Goal: Information Seeking & Learning: Learn about a topic

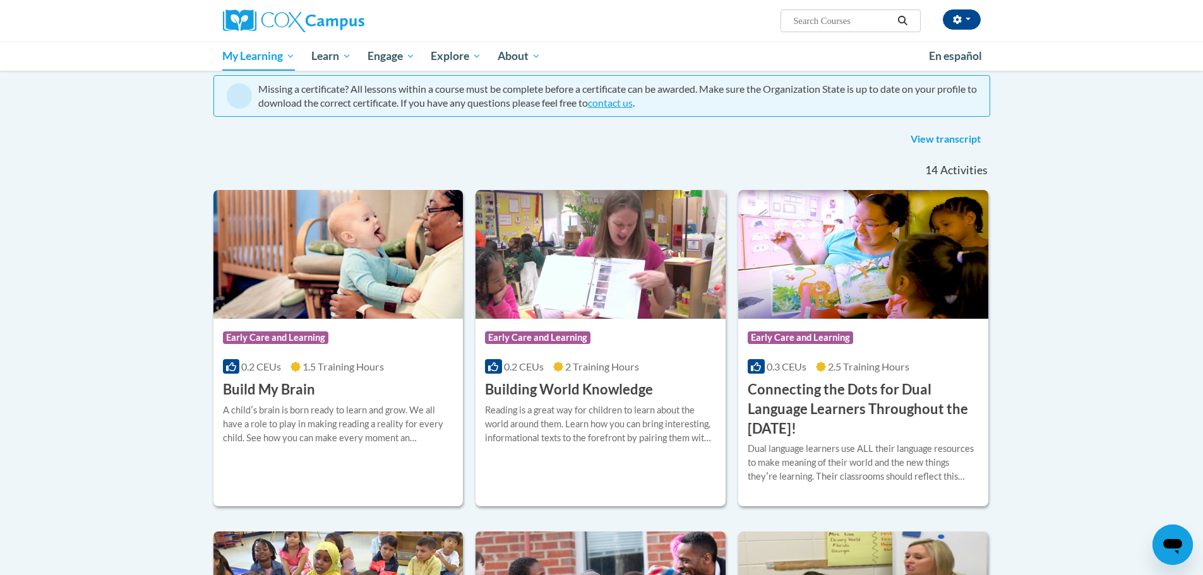
scroll to position [96, 0]
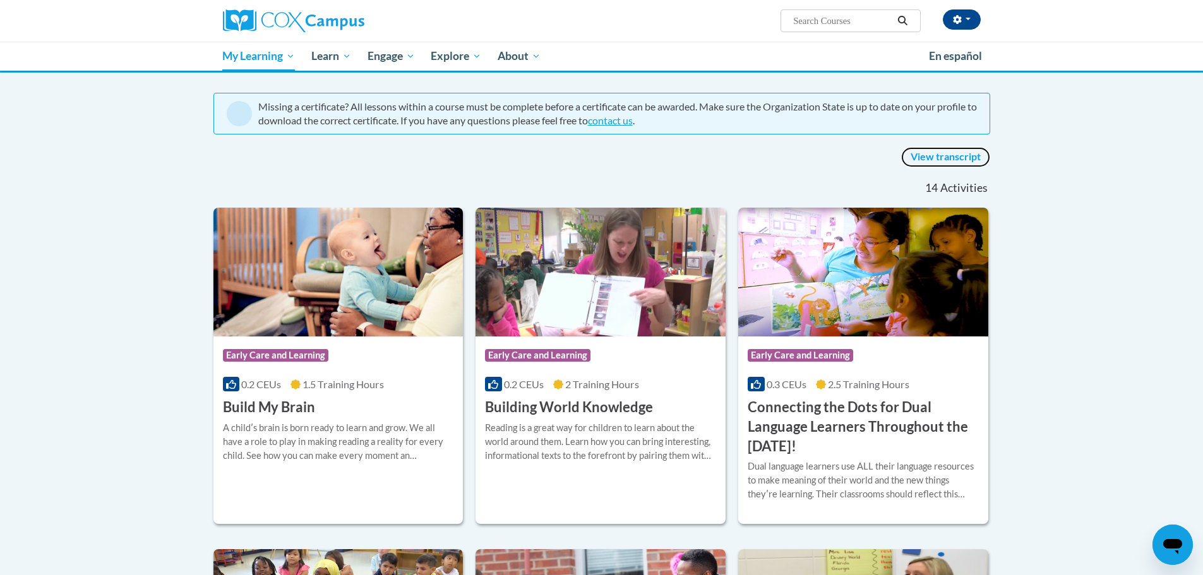
click at [927, 159] on link "View transcript" at bounding box center [945, 157] width 89 height 20
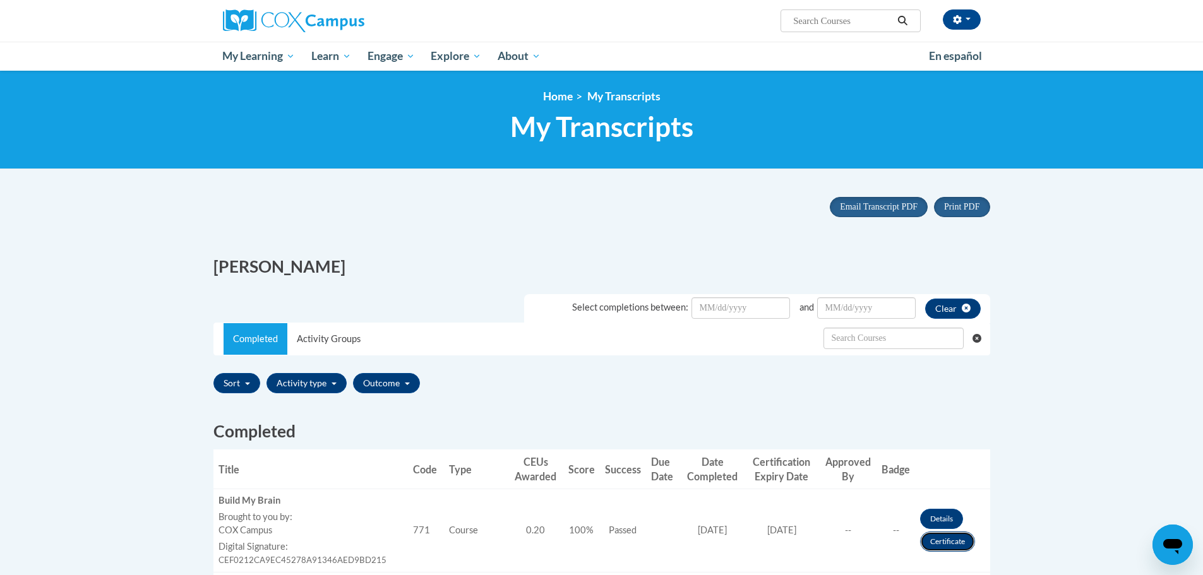
click at [943, 544] on link "Certificate" at bounding box center [947, 542] width 55 height 20
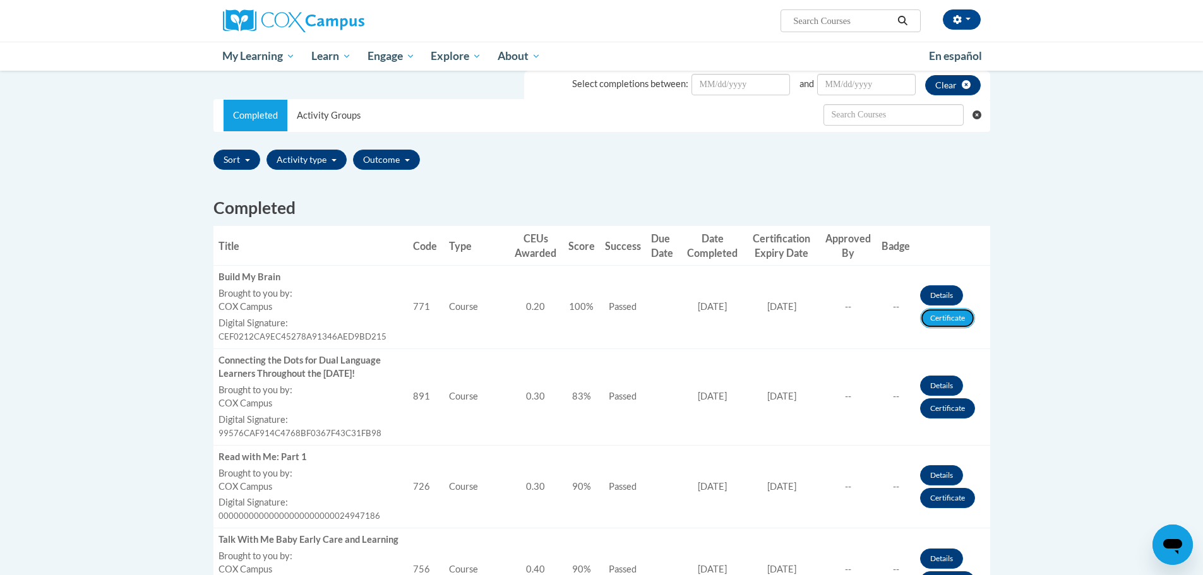
scroll to position [388, 0]
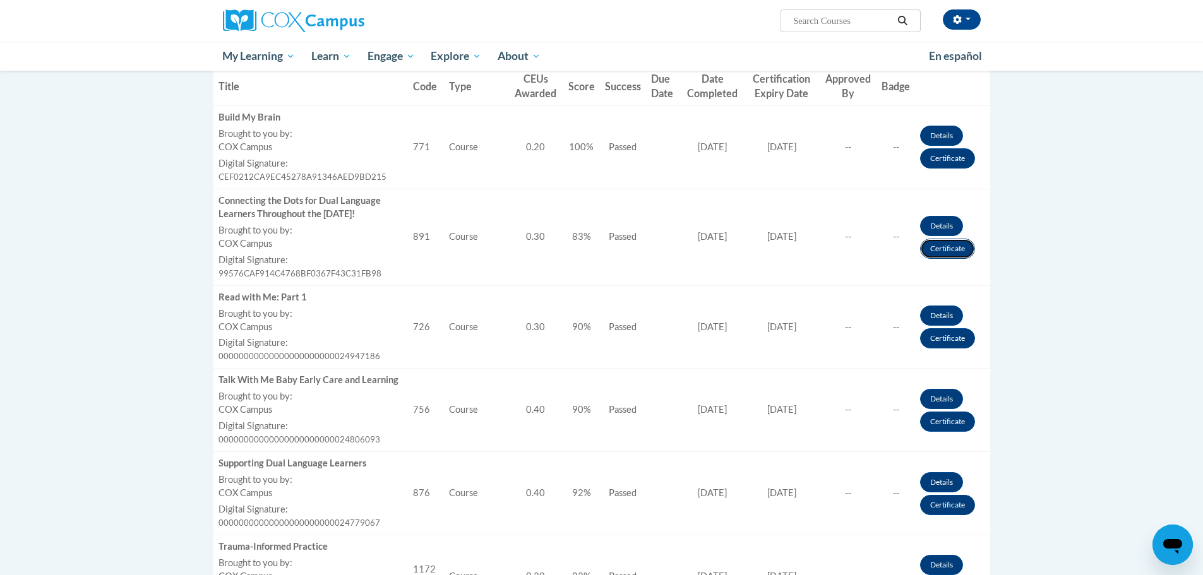
click at [934, 249] on link "Certificate" at bounding box center [947, 249] width 55 height 20
click at [938, 250] on link "Certificate" at bounding box center [947, 249] width 55 height 20
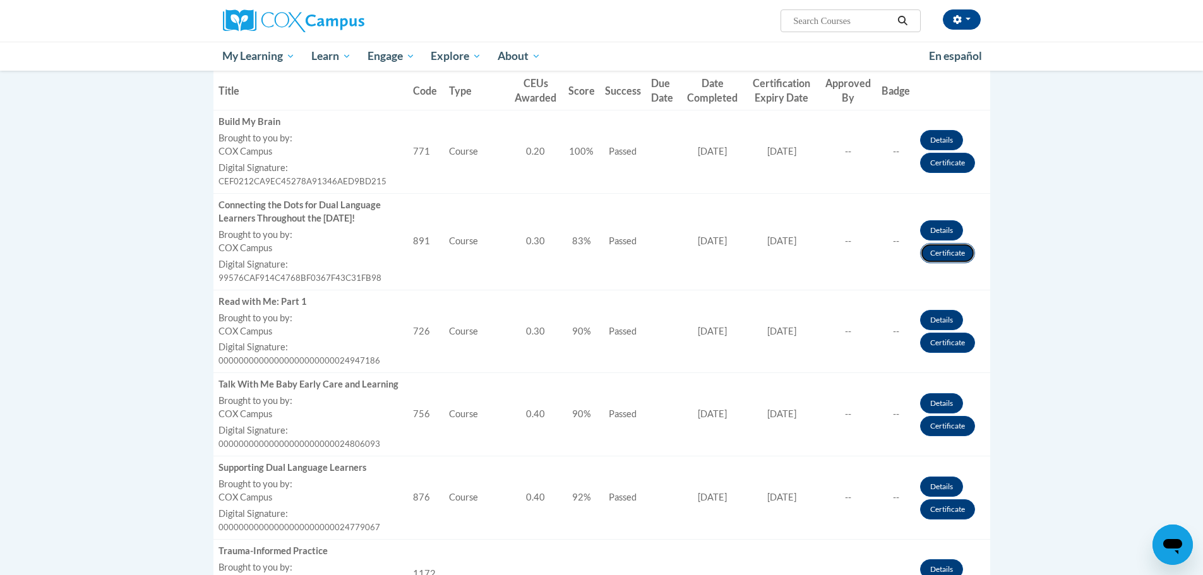
click at [950, 253] on link "Certificate" at bounding box center [947, 253] width 55 height 20
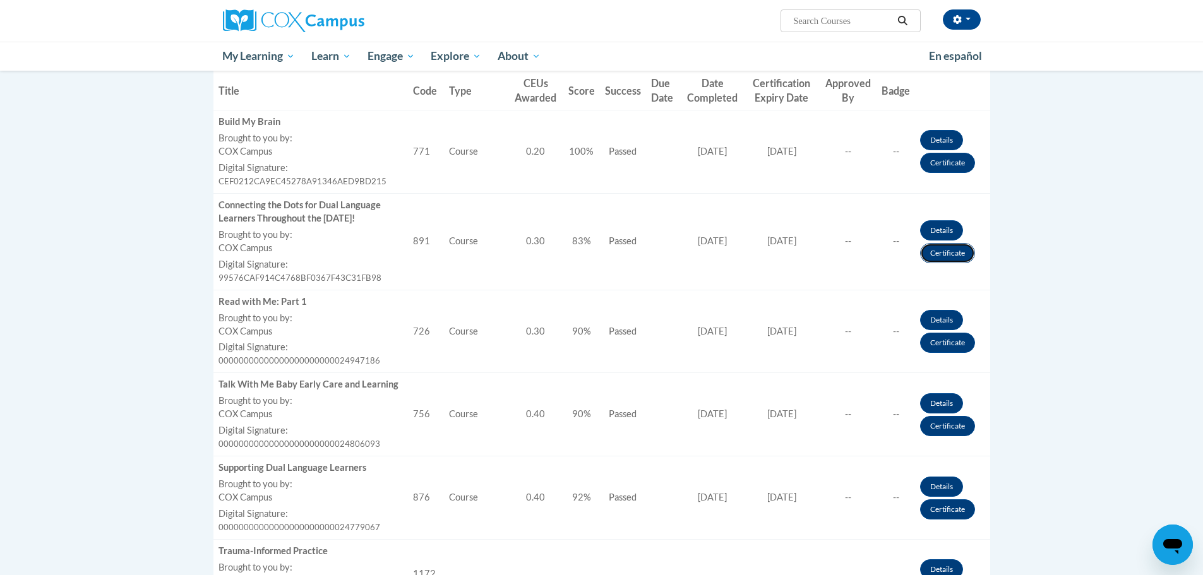
click at [948, 253] on link "Certificate" at bounding box center [947, 253] width 55 height 20
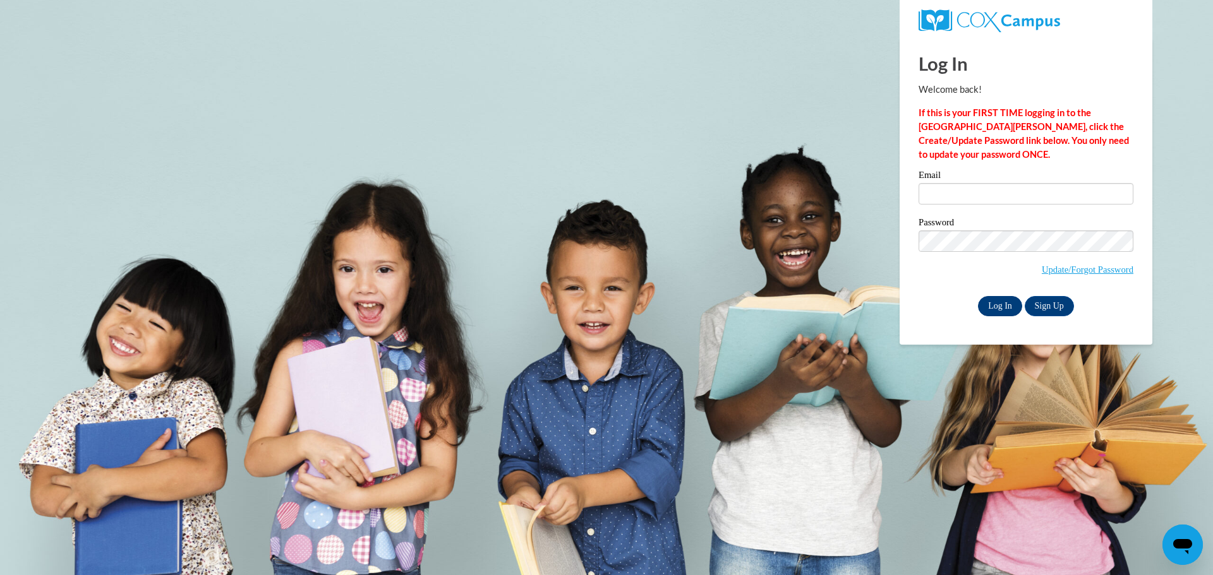
type input "cindy.hollingshead@hapcap.org"
click at [993, 304] on input "Log In" at bounding box center [1000, 306] width 44 height 20
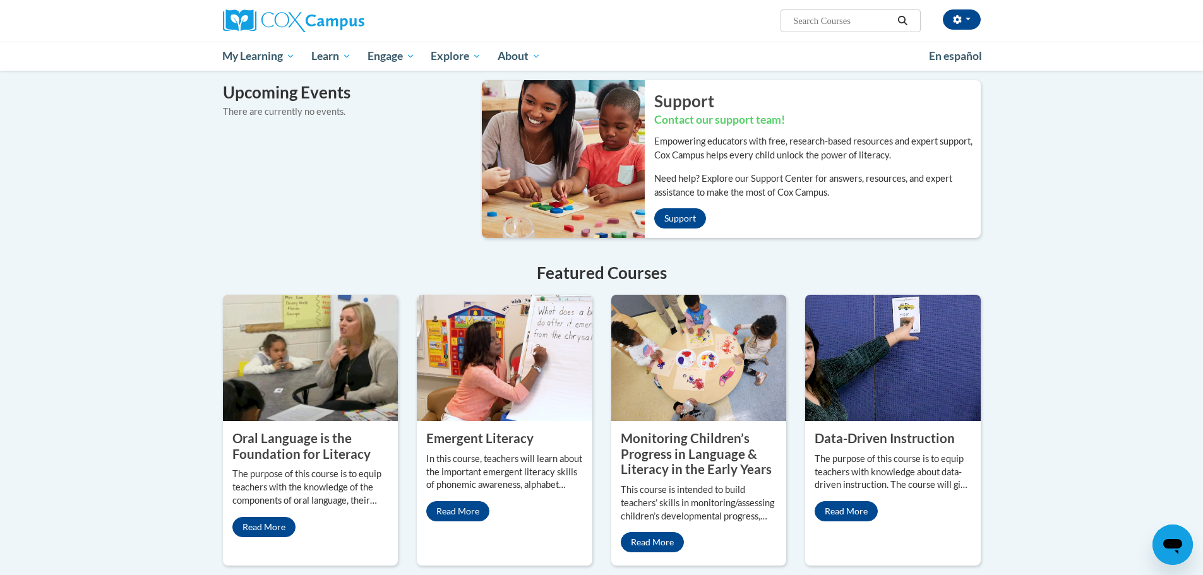
scroll to position [814, 0]
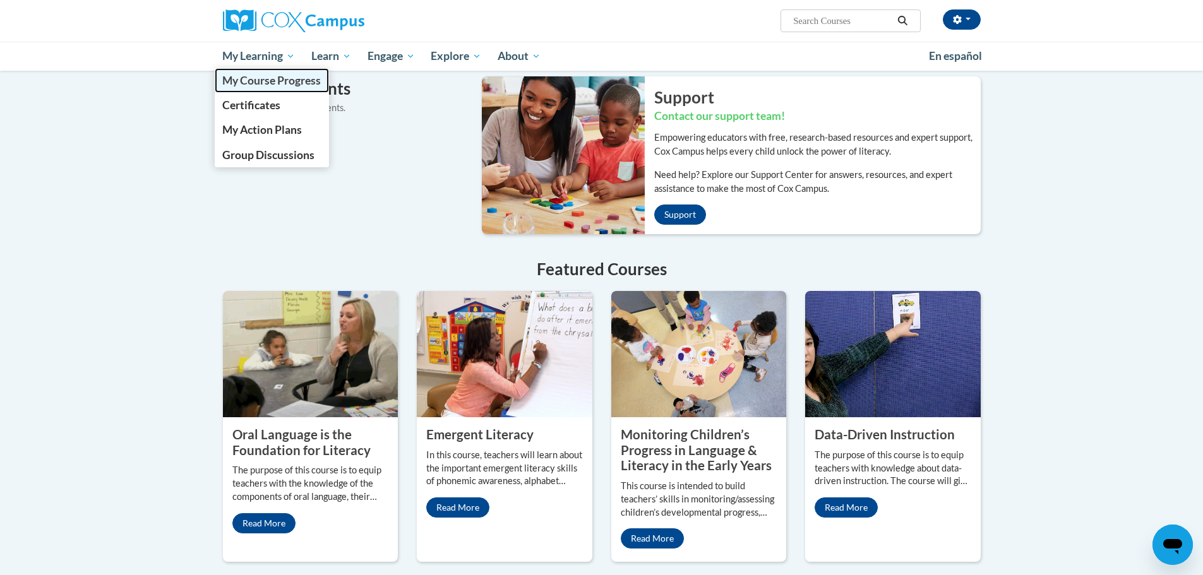
click at [246, 78] on span "My Course Progress" at bounding box center [271, 80] width 99 height 13
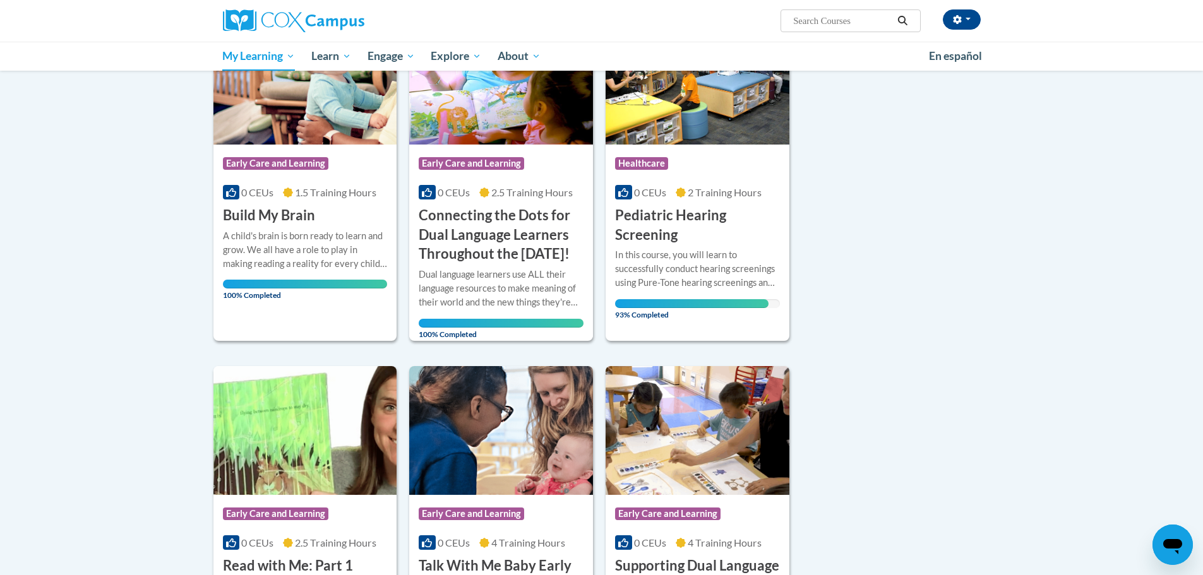
scroll to position [227, 0]
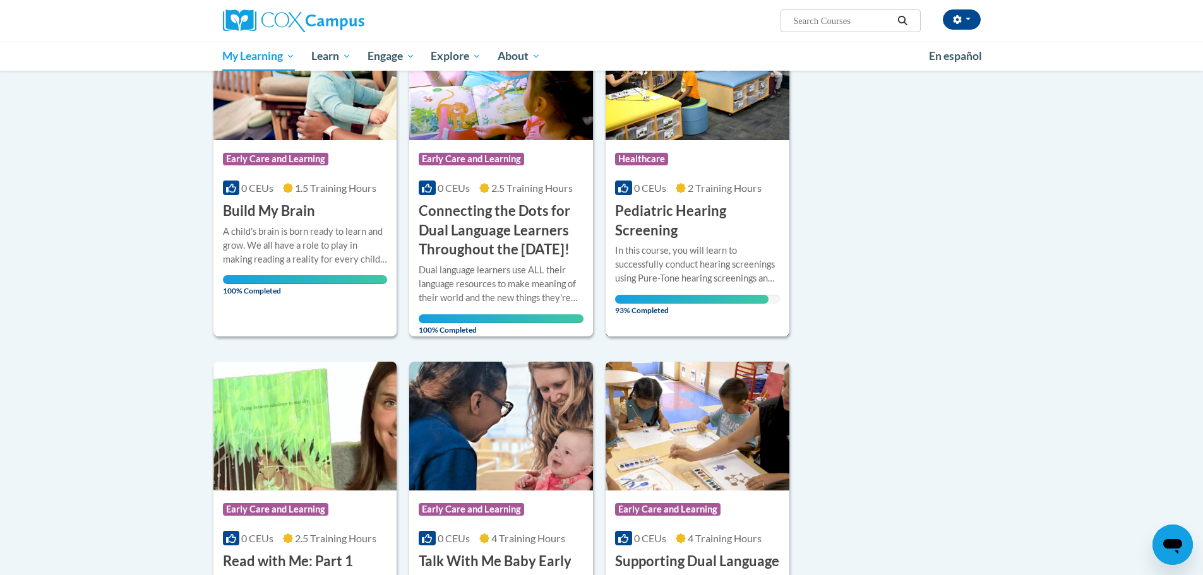
click at [644, 210] on h3 "Pediatric Hearing Screening" at bounding box center [697, 221] width 165 height 39
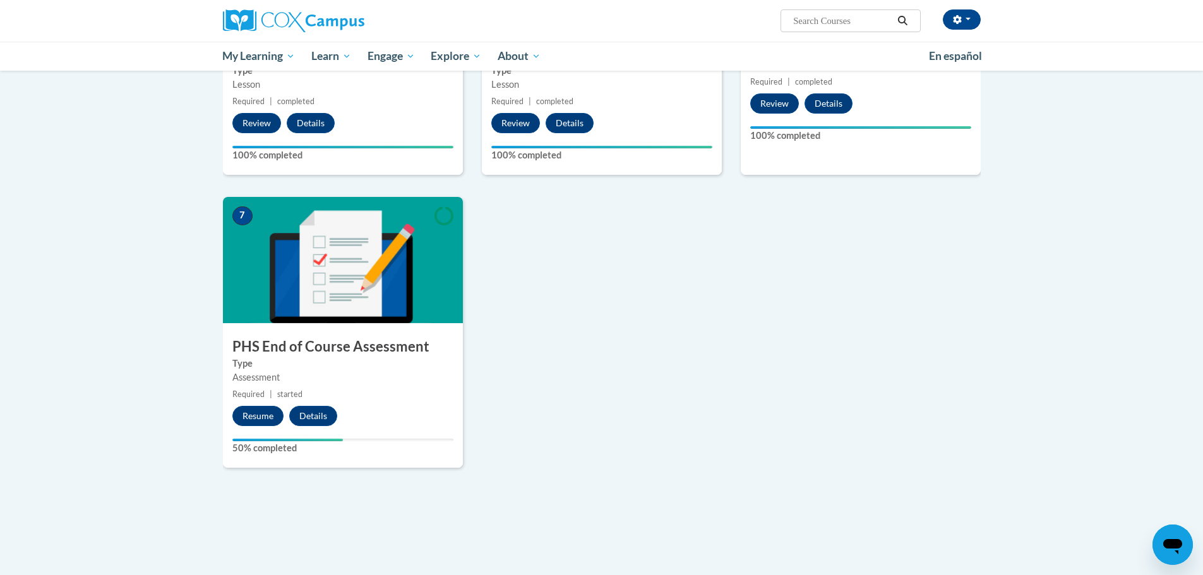
scroll to position [808, 0]
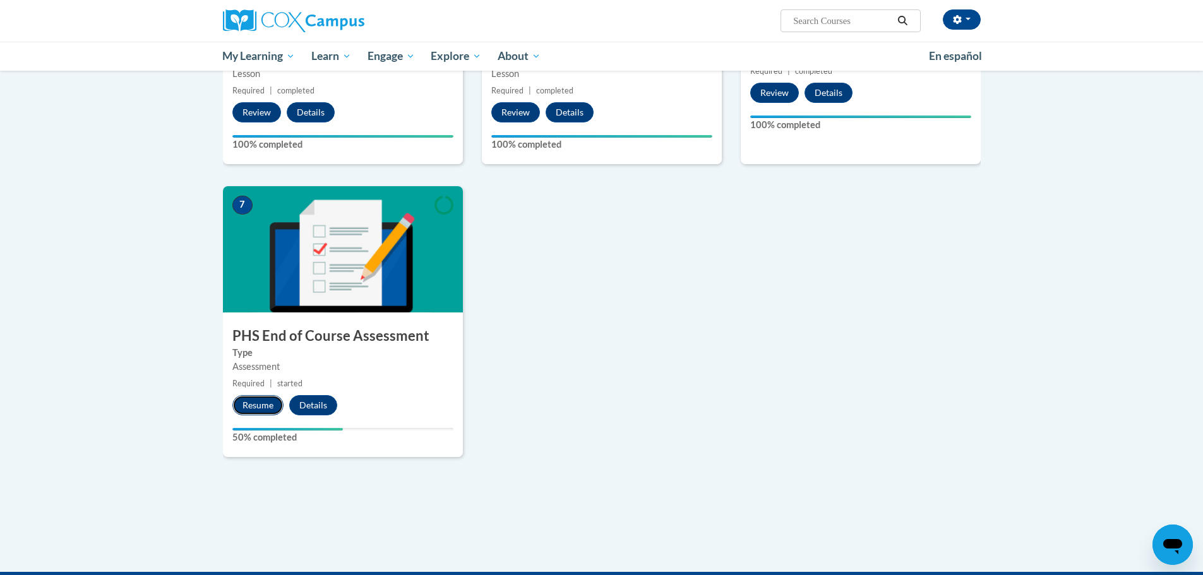
click at [253, 402] on button "Resume" at bounding box center [257, 405] width 51 height 20
